Goal: Information Seeking & Learning: Find specific fact

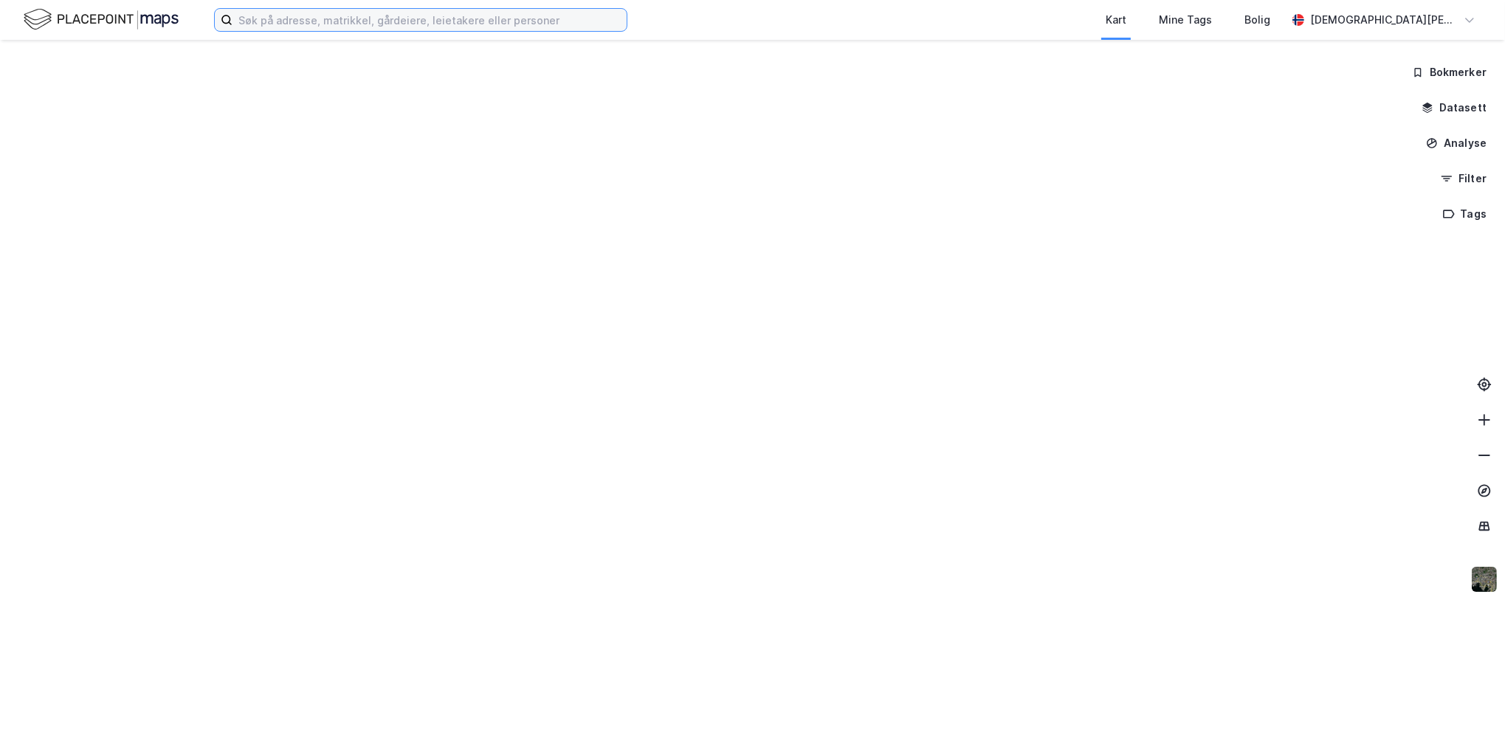
click at [326, 15] on input at bounding box center [429, 20] width 394 height 22
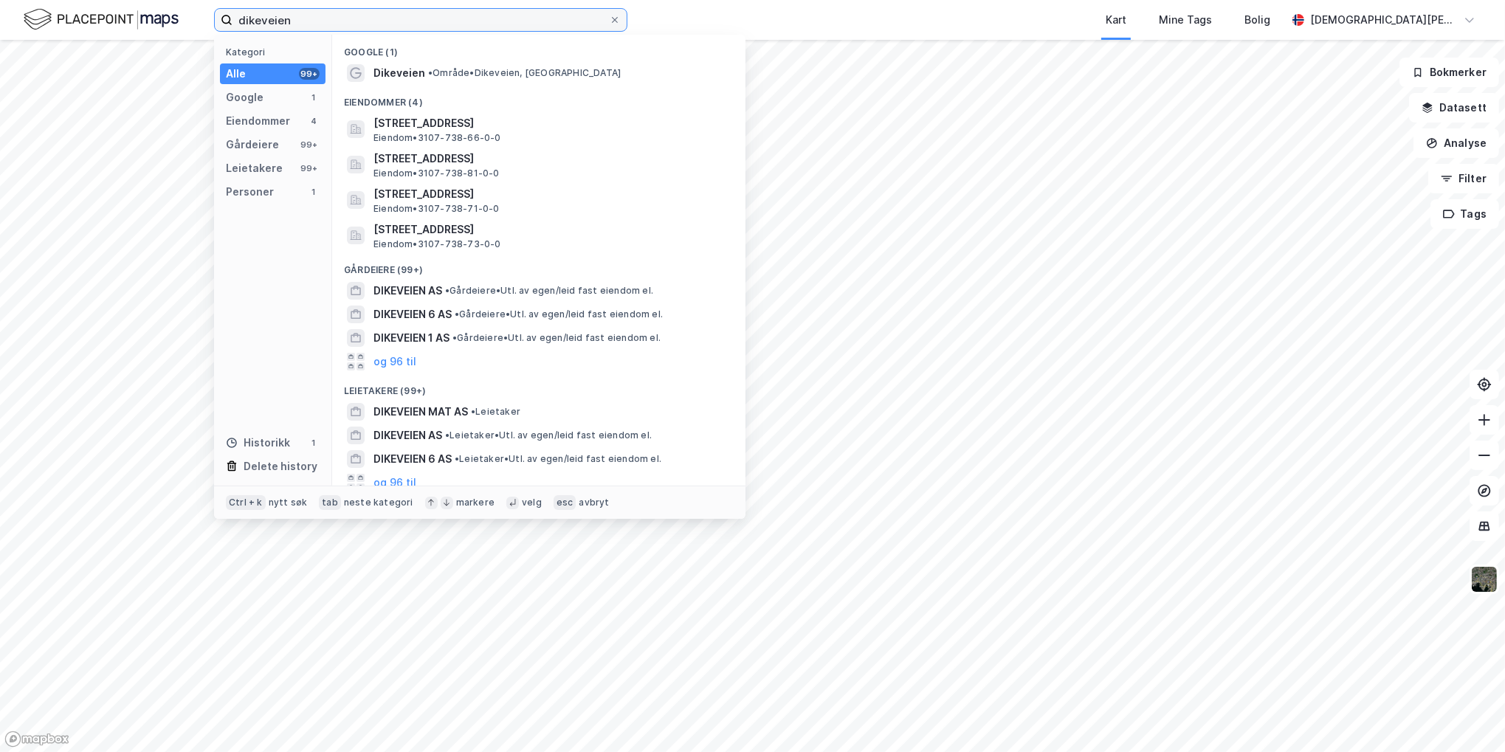
type input "dikeveien"
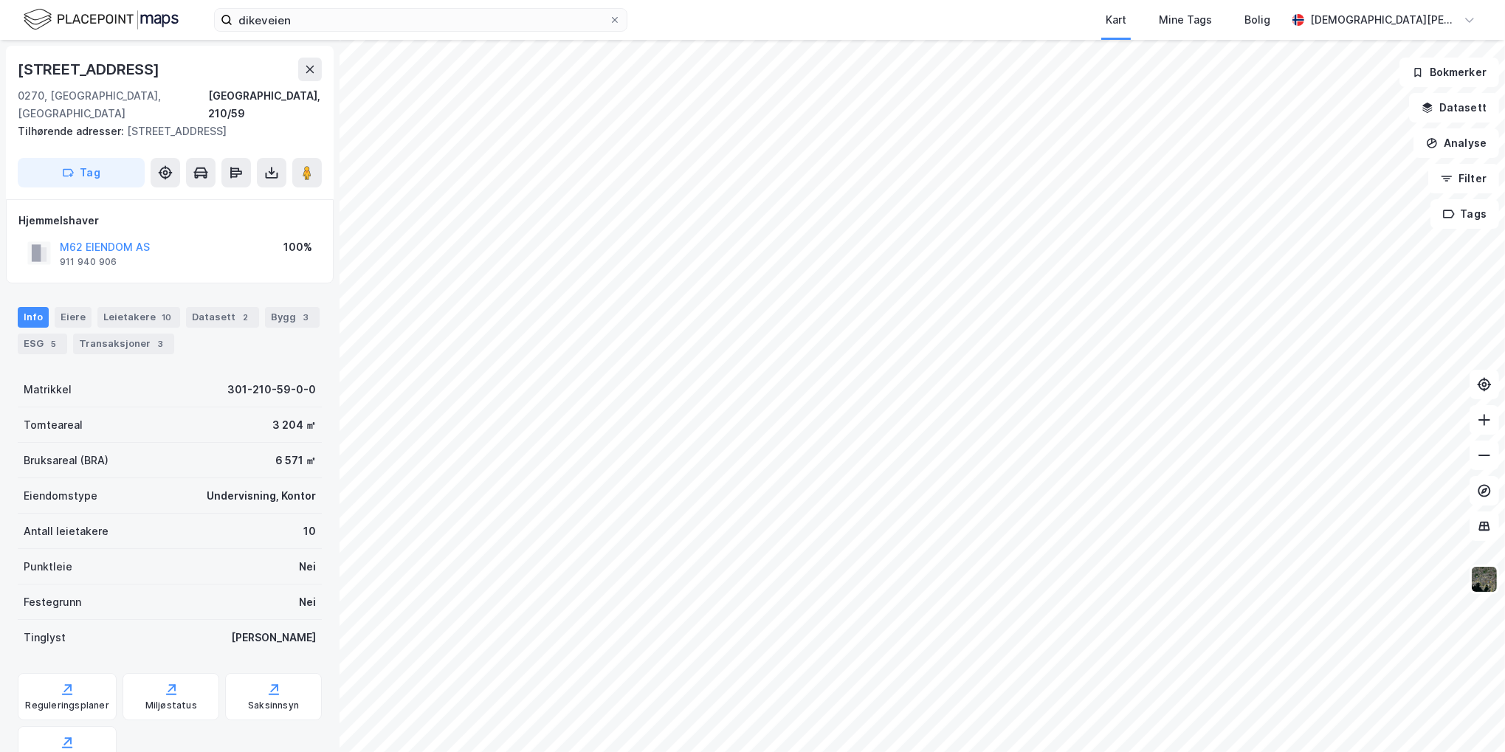
click at [253, 410] on div "[STREET_ADDRESS], 210/59 Tilhørende adresser: [STREET_ADDRESS], [STREET_ADDRESS…" at bounding box center [752, 396] width 1505 height 712
click at [1478, 213] on div "[STREET_ADDRESS], 210/59 Tilhørende adresser: [STREET_ADDRESS], [STREET_ADDRESS…" at bounding box center [752, 396] width 1505 height 712
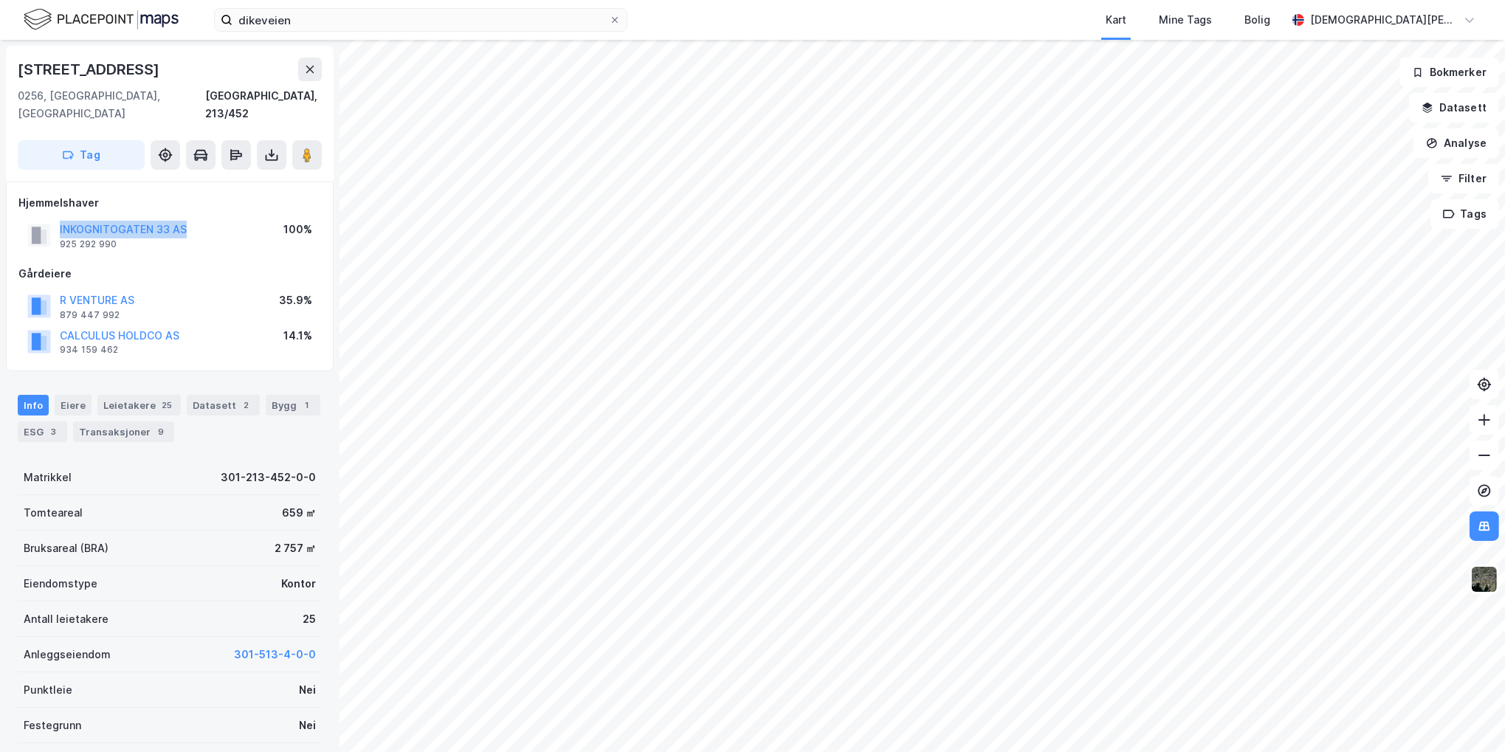
drag, startPoint x: 205, startPoint y: 211, endPoint x: 22, endPoint y: 212, distance: 183.0
click at [22, 218] on div "INKOGNITOGATEN 33 AS 925 292 990 100%" at bounding box center [169, 235] width 303 height 35
drag, startPoint x: 22, startPoint y: 212, endPoint x: 170, endPoint y: 244, distance: 151.8
click at [170, 244] on div "Hjemmelshaver INKOGNITOGATEN 33 AS 925 292 990 100% Gårdeiere R VENTURE AS 879 …" at bounding box center [169, 276] width 303 height 165
drag, startPoint x: 123, startPoint y: 230, endPoint x: 50, endPoint y: 214, distance: 74.0
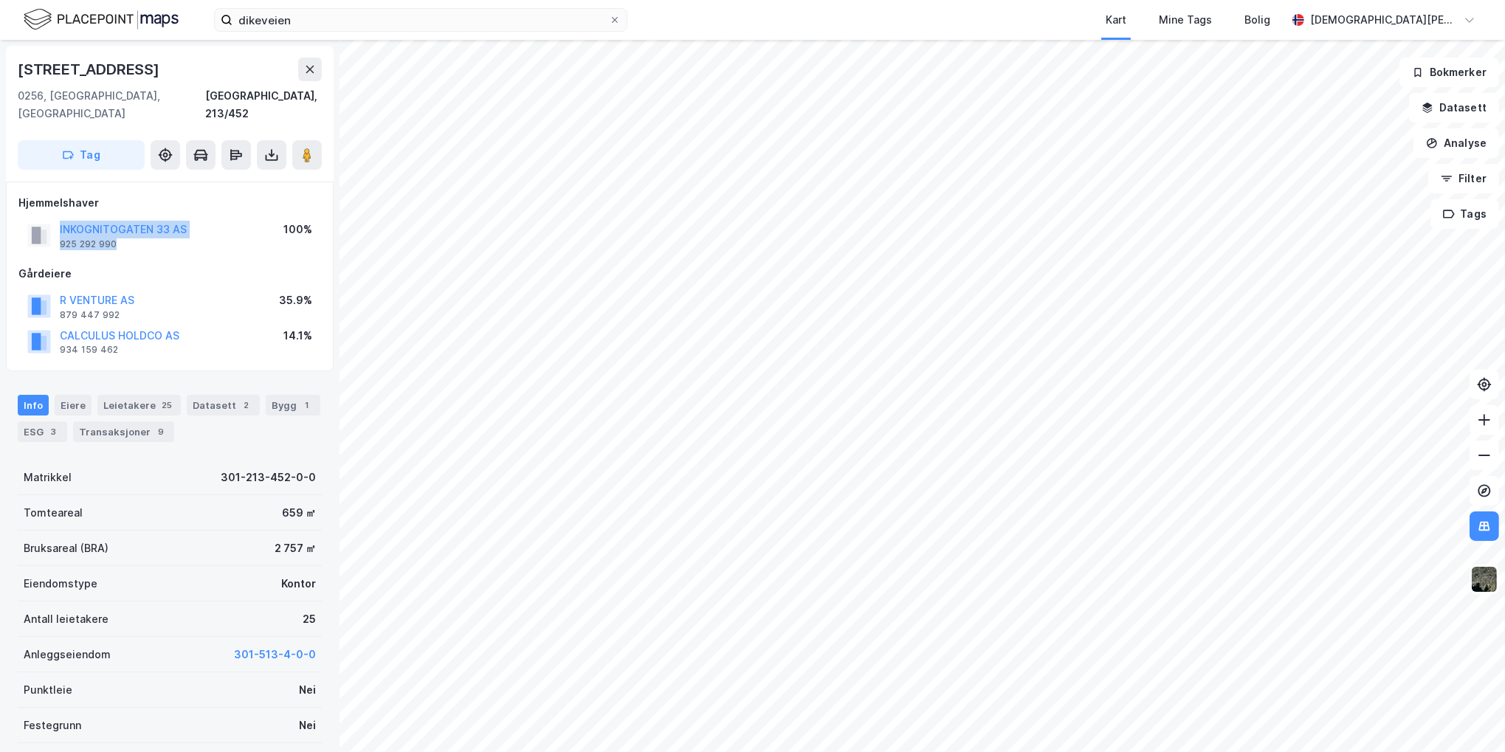
click at [50, 221] on div "INKOGNITOGATEN 33 AS 925 292 990" at bounding box center [106, 236] width 159 height 30
drag, startPoint x: 50, startPoint y: 214, endPoint x: 188, endPoint y: 237, distance: 139.9
click at [188, 237] on div "Hjemmelshaver INKOGNITOGATEN 33 AS 925 292 990 100% Gårdeiere R VENTURE AS 879 …" at bounding box center [169, 276] width 303 height 165
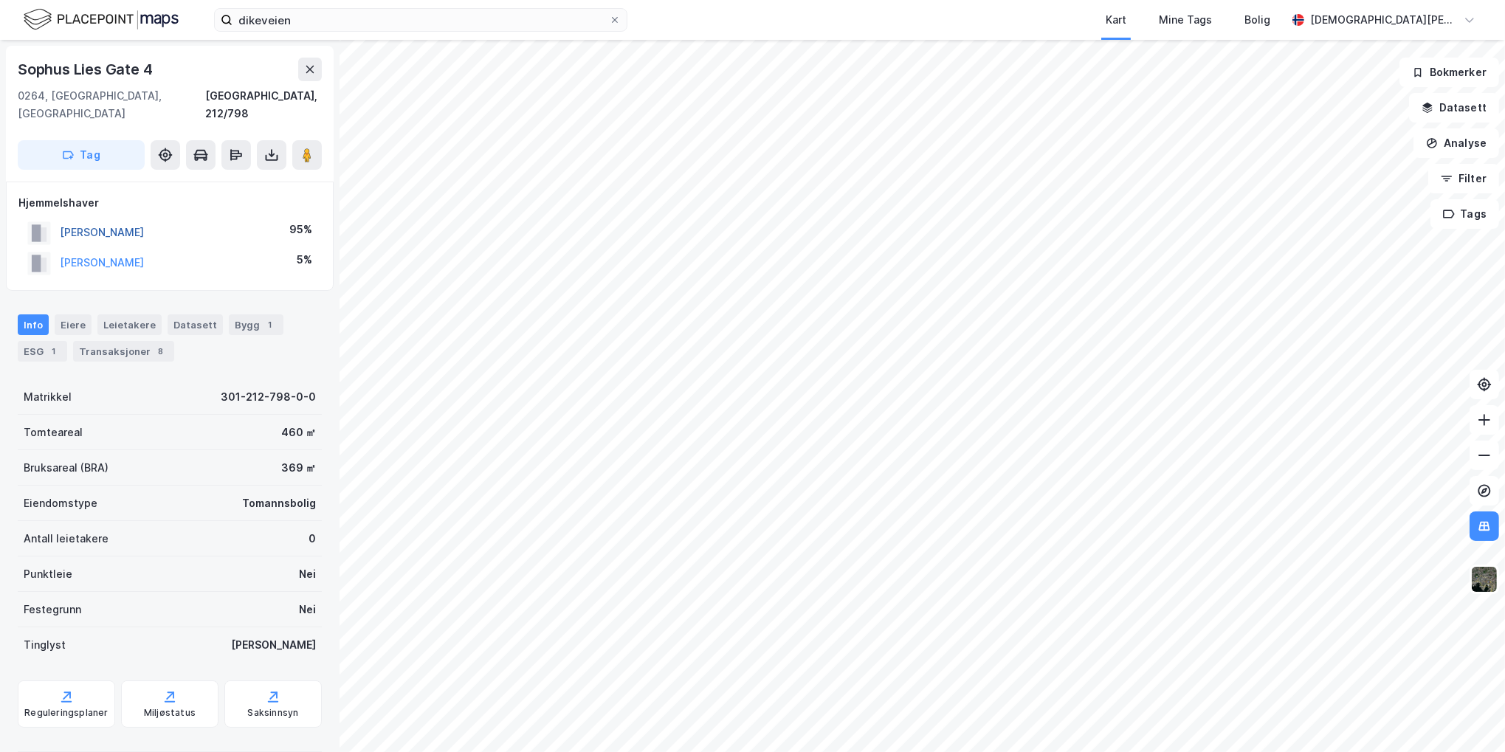
drag, startPoint x: 148, startPoint y: 215, endPoint x: 59, endPoint y: 210, distance: 89.4
click at [59, 218] on div "[PERSON_NAME][DEMOGRAPHIC_DATA] 95%" at bounding box center [169, 233] width 303 height 30
copy button "[PERSON_NAME]"
drag, startPoint x: 204, startPoint y: 244, endPoint x: 55, endPoint y: 244, distance: 149.1
click at [55, 248] on div "[PERSON_NAME] K 5%" at bounding box center [169, 263] width 303 height 30
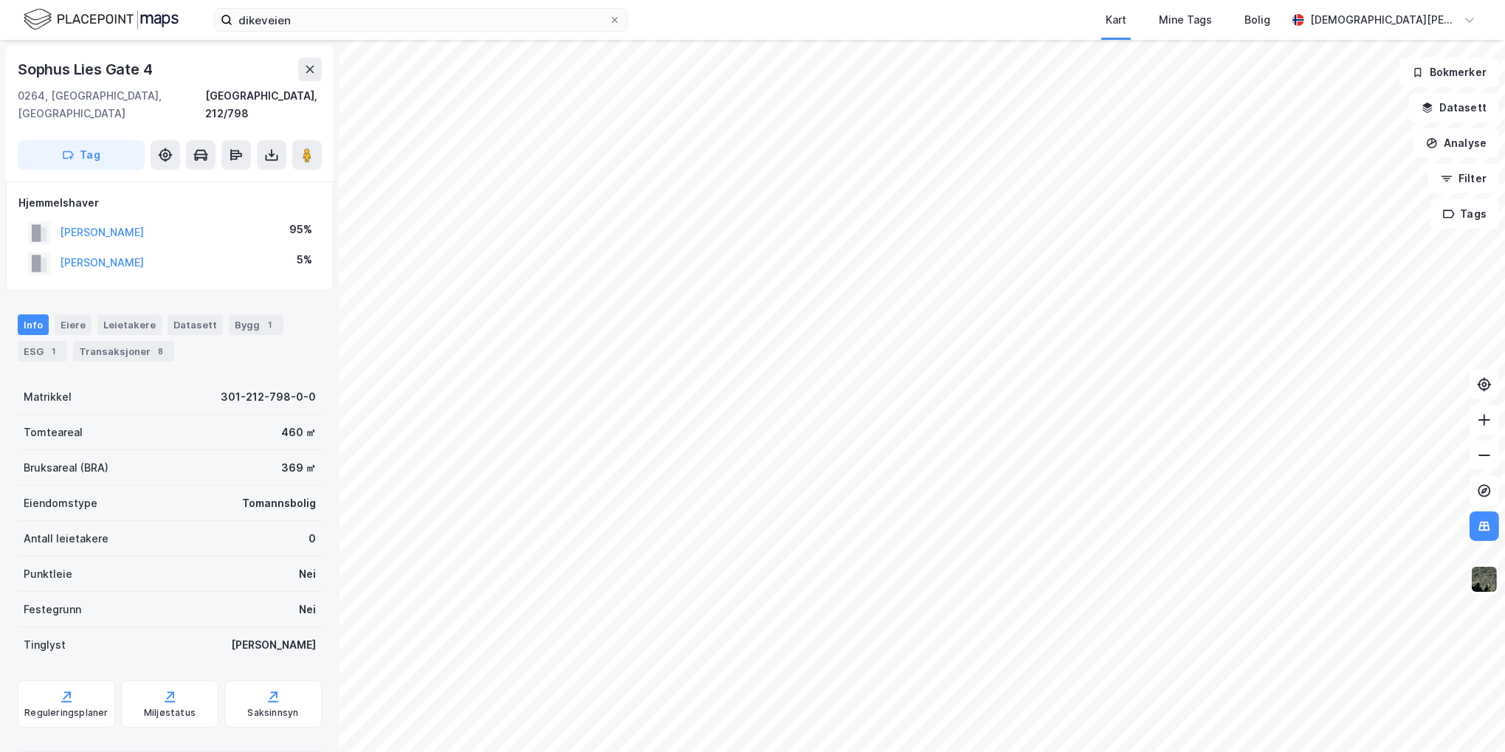
copy button "[PERSON_NAME]"
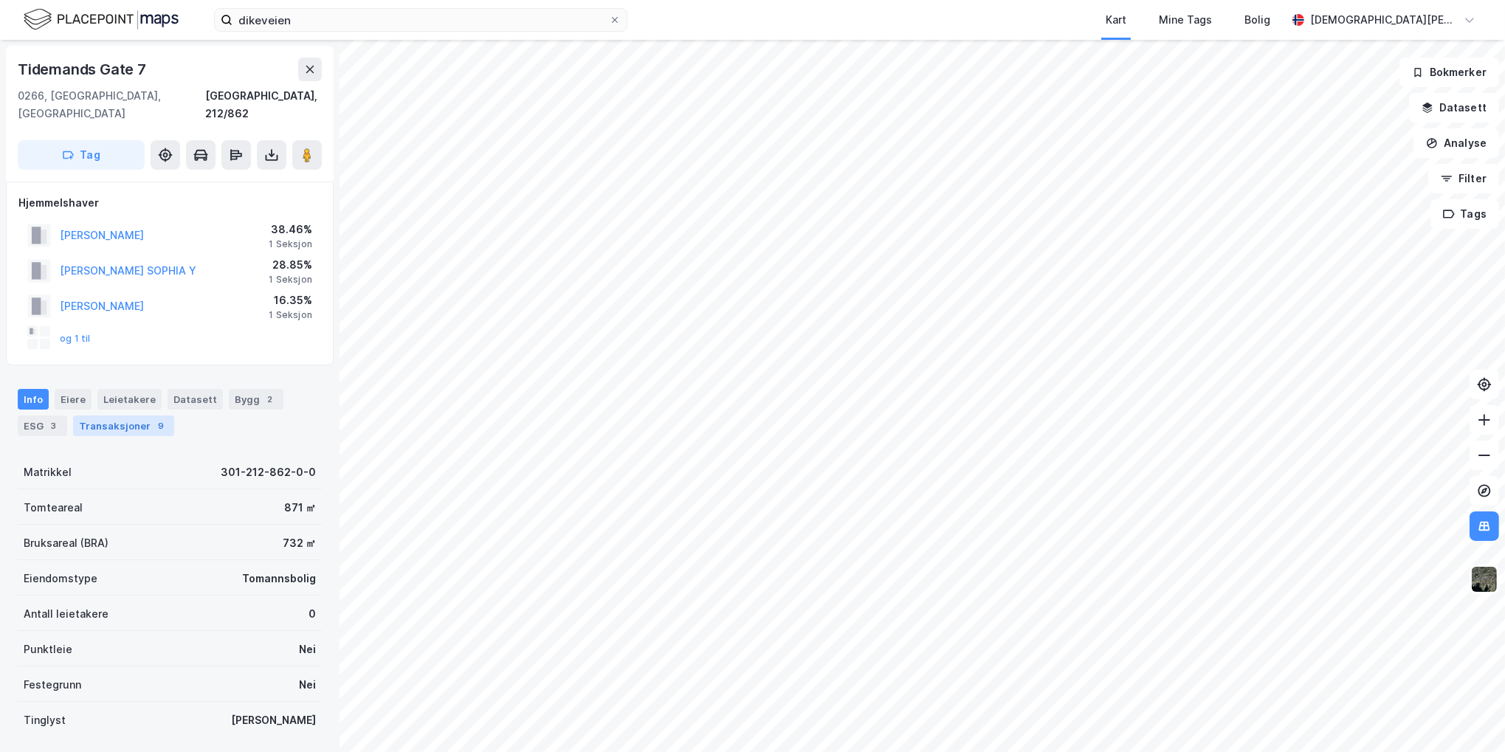
click at [123, 416] on div "Transaksjoner 9" at bounding box center [123, 425] width 101 height 21
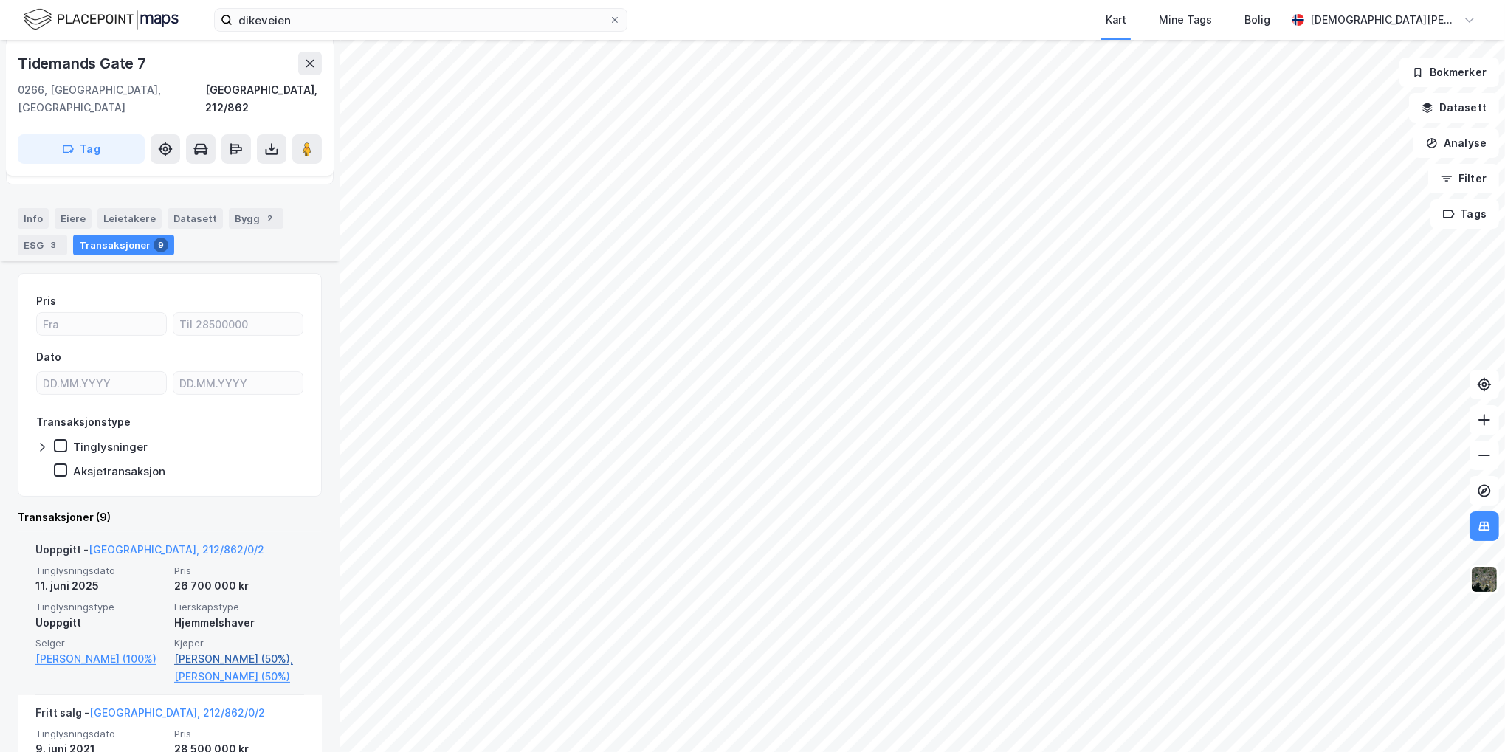
scroll to position [148, 0]
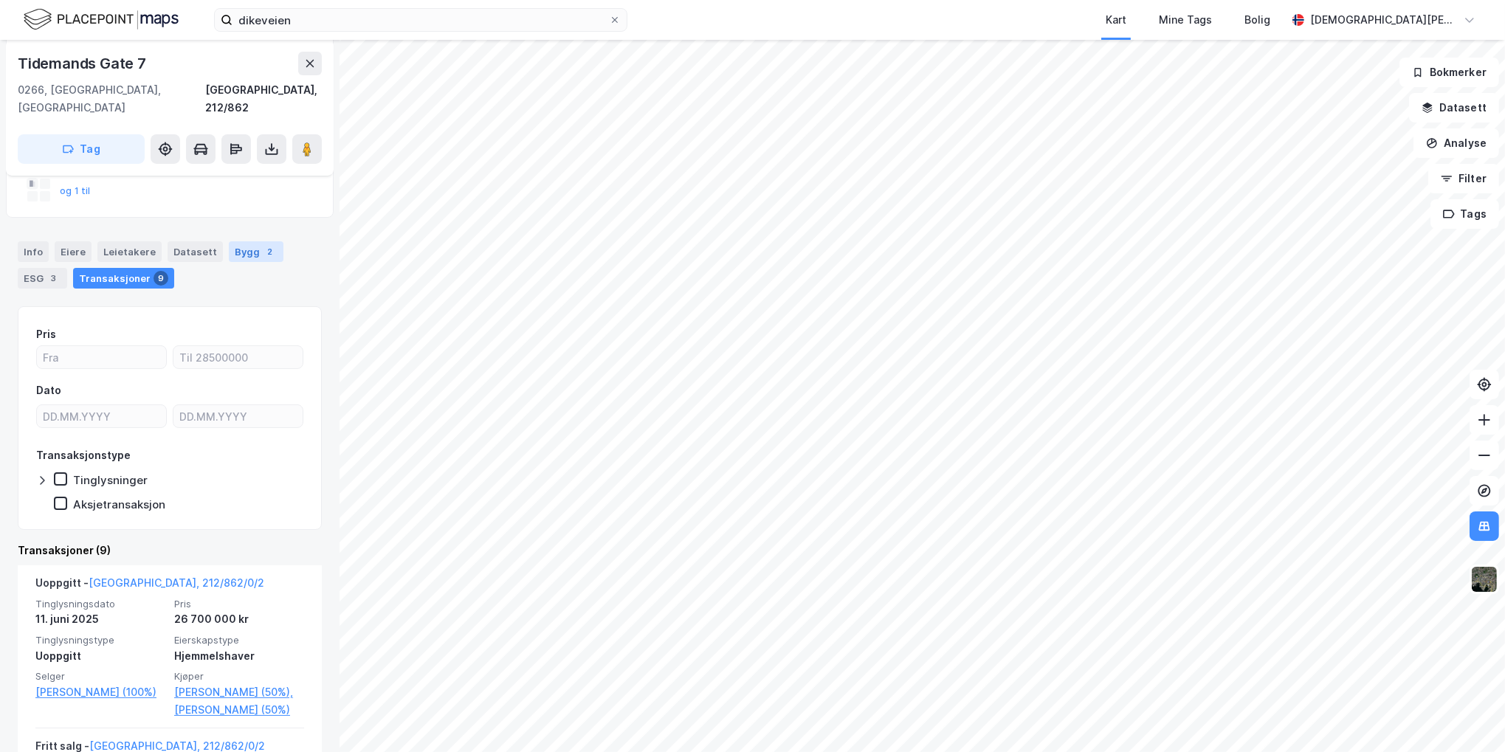
click at [244, 241] on div "Bygg 2" at bounding box center [256, 251] width 55 height 21
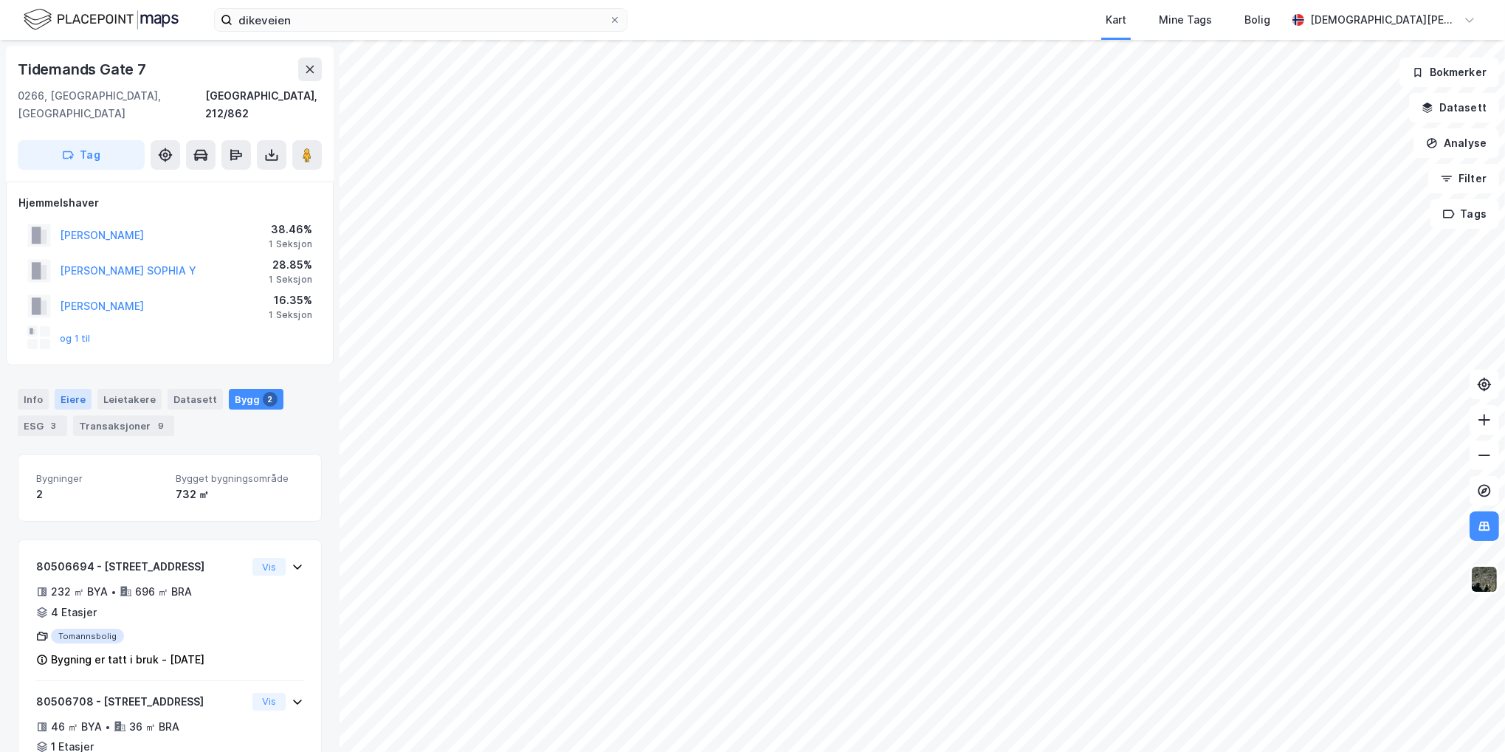
click at [61, 389] on div "Eiere" at bounding box center [73, 399] width 37 height 21
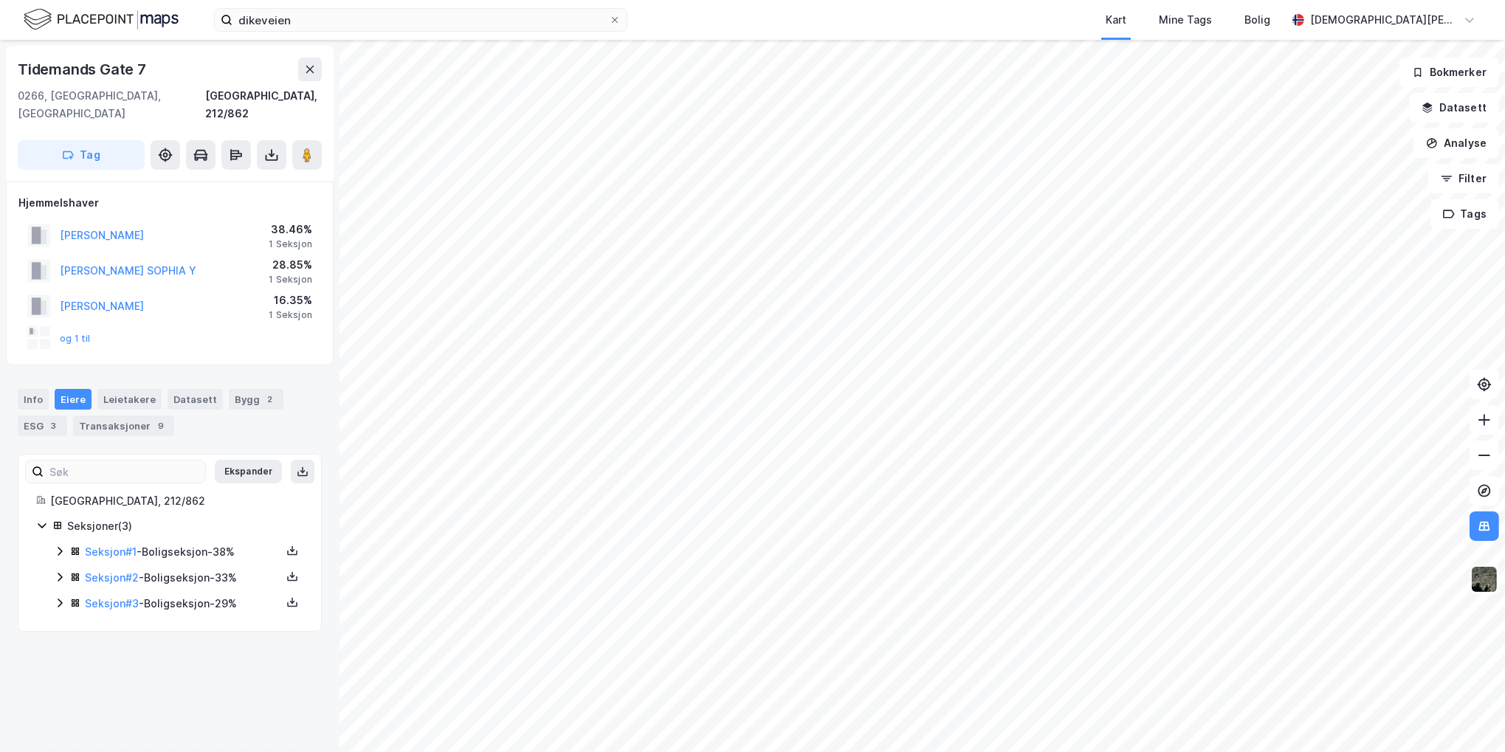
click at [55, 545] on icon at bounding box center [60, 551] width 12 height 12
click at [56, 571] on icon at bounding box center [60, 577] width 12 height 12
click at [61, 598] on icon at bounding box center [60, 602] width 4 height 9
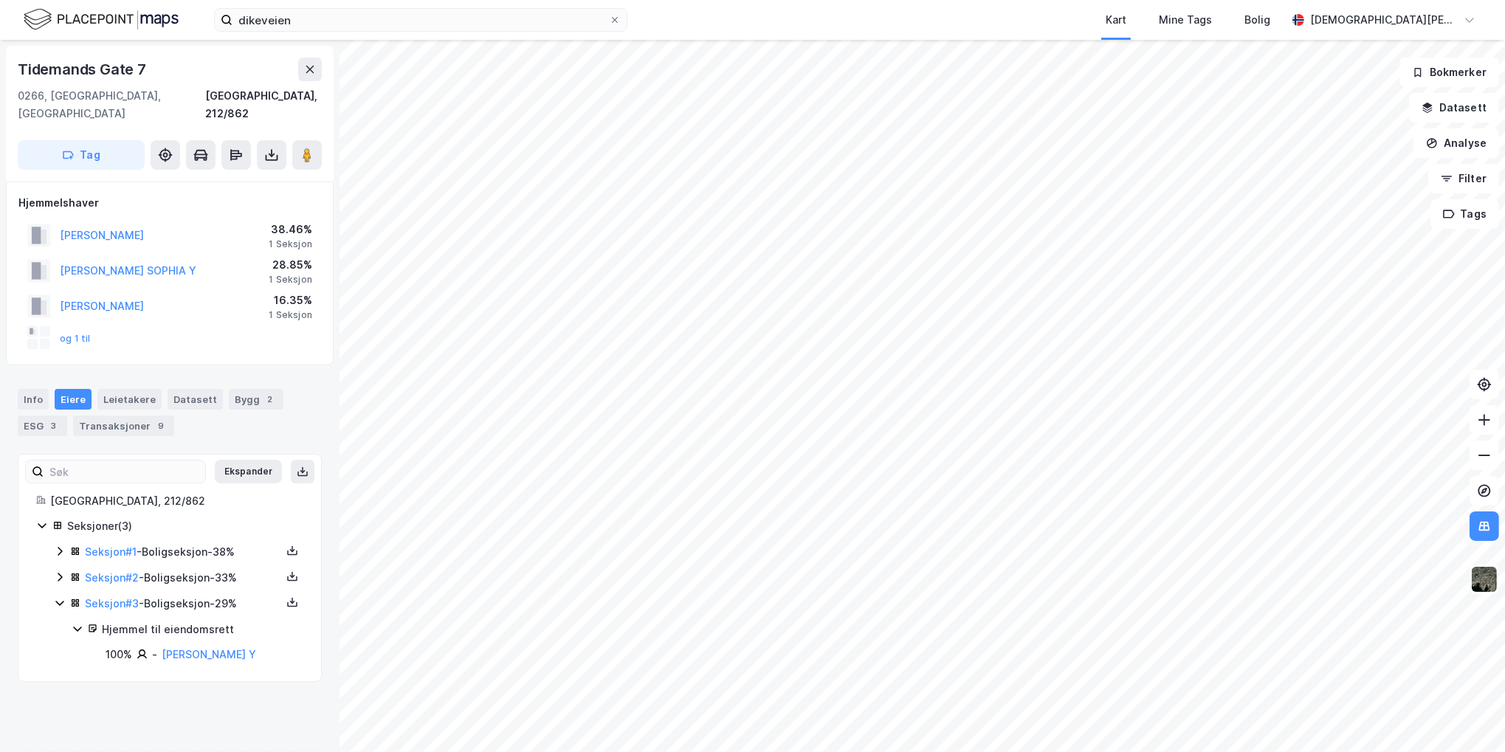
click at [61, 597] on icon at bounding box center [60, 603] width 12 height 12
click at [57, 571] on icon at bounding box center [60, 577] width 12 height 12
click at [57, 576] on icon at bounding box center [59, 578] width 8 height 5
click at [57, 545] on icon at bounding box center [60, 551] width 12 height 12
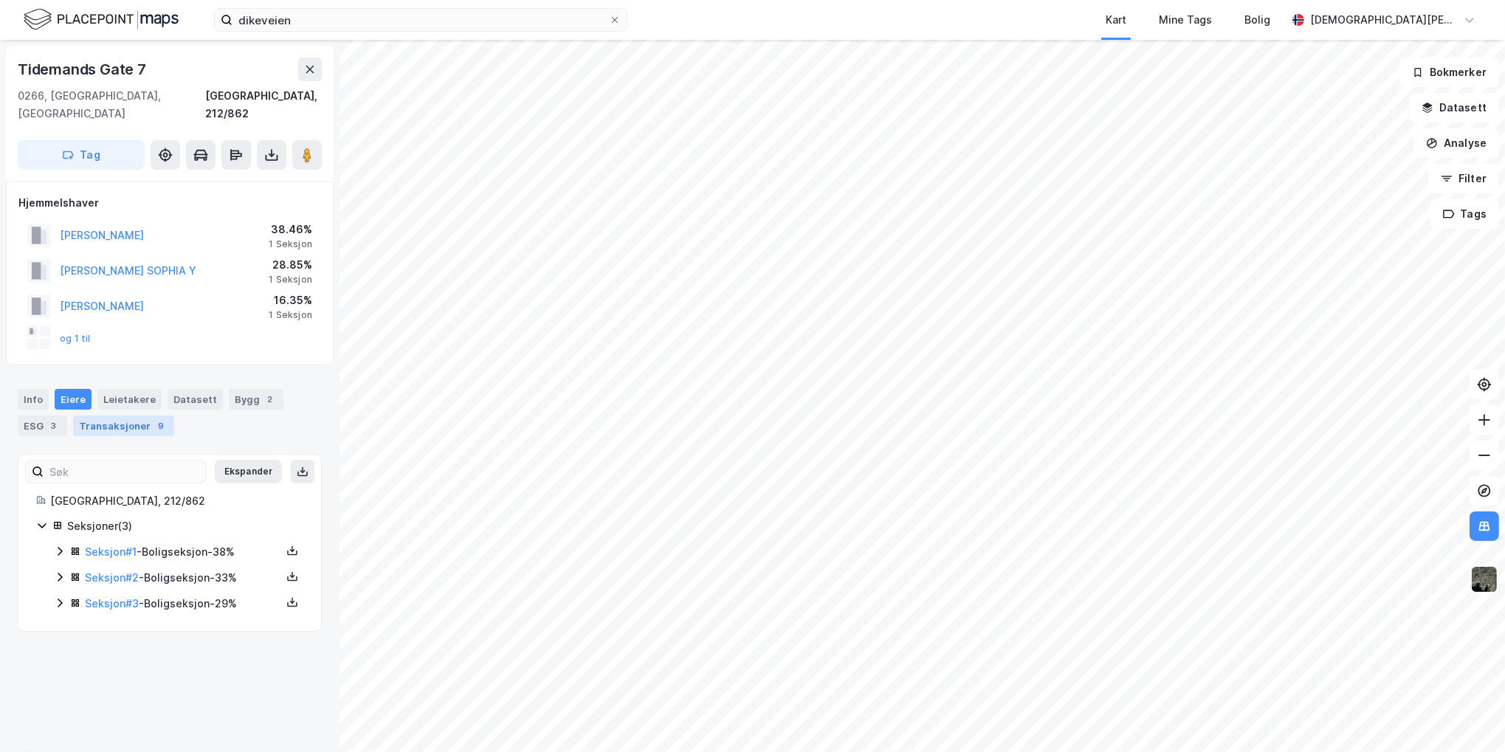
click at [156, 415] on div "Transaksjoner 9" at bounding box center [123, 425] width 101 height 21
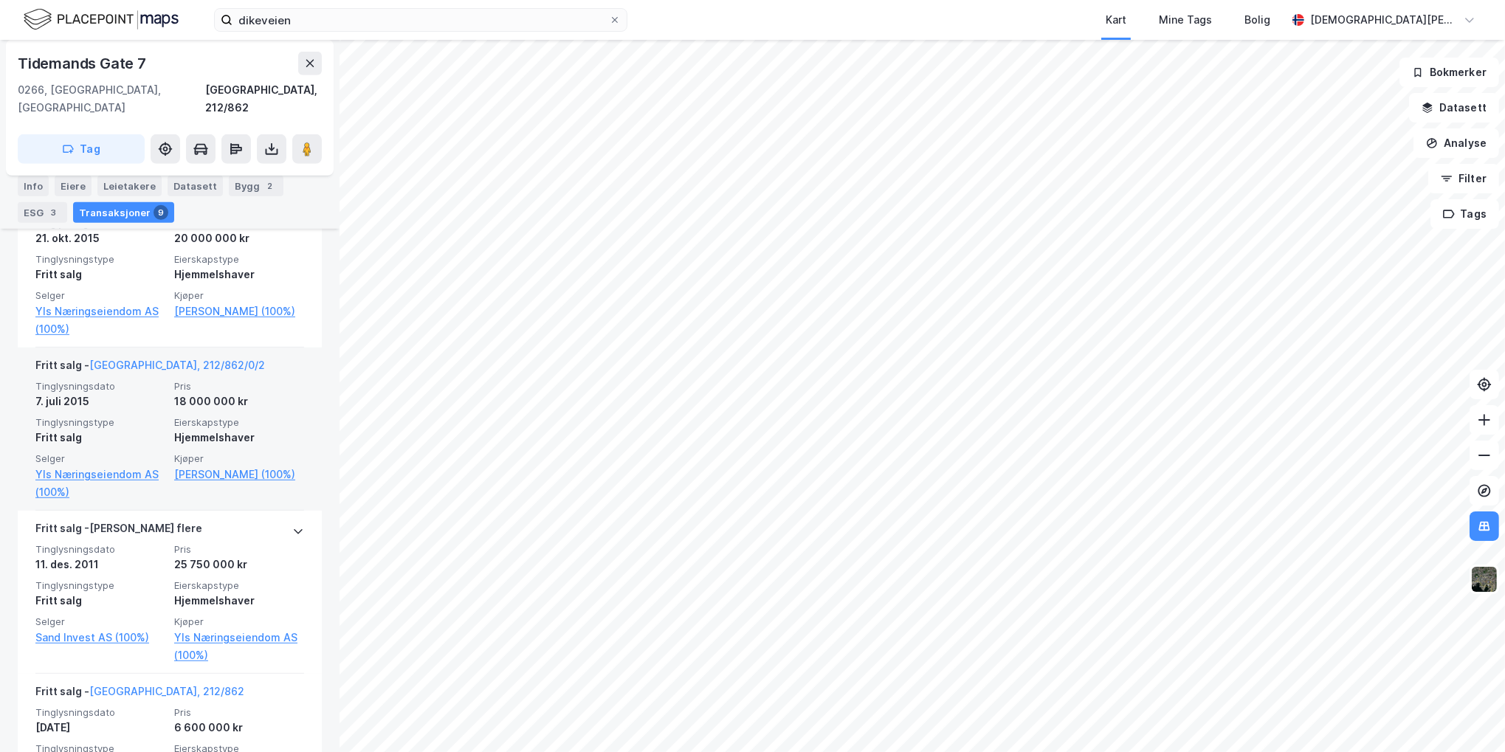
scroll to position [1255, 0]
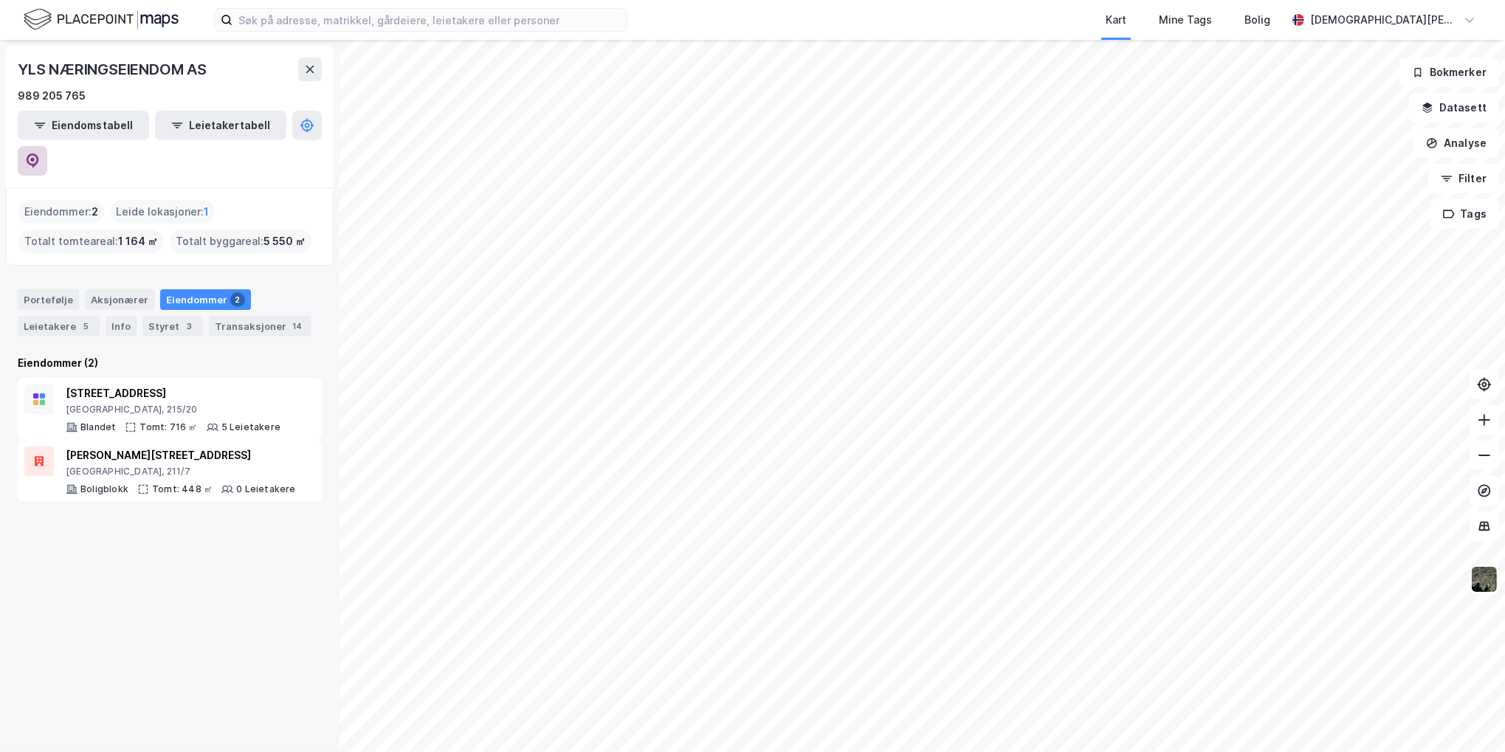
click at [39, 153] on icon at bounding box center [33, 160] width 13 height 15
